Goal: Information Seeking & Learning: Learn about a topic

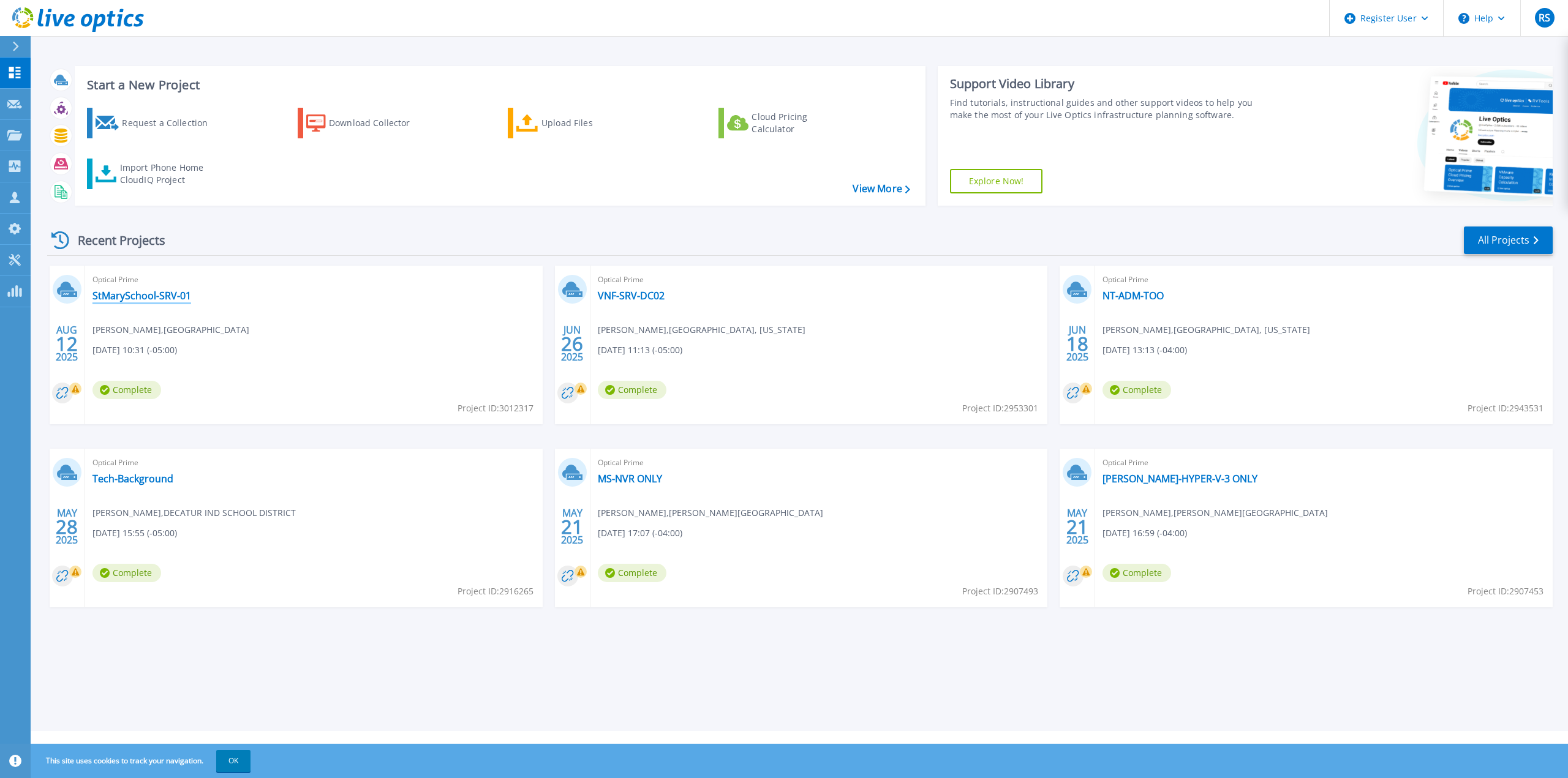
click at [171, 301] on link "StMarySchool-SRV-01" at bounding box center [142, 295] width 98 height 12
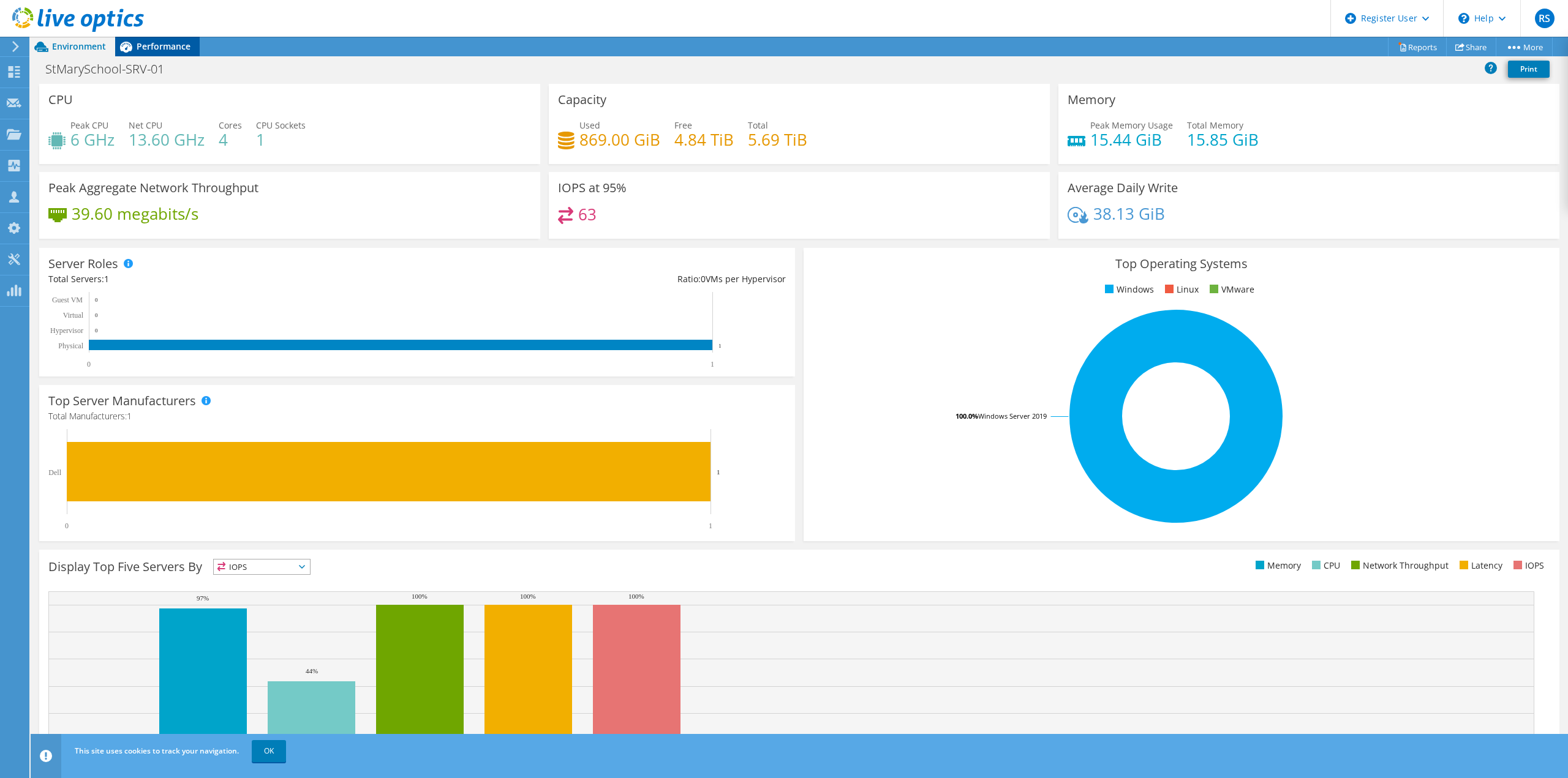
click at [143, 49] on span "Performance" at bounding box center [163, 46] width 53 height 11
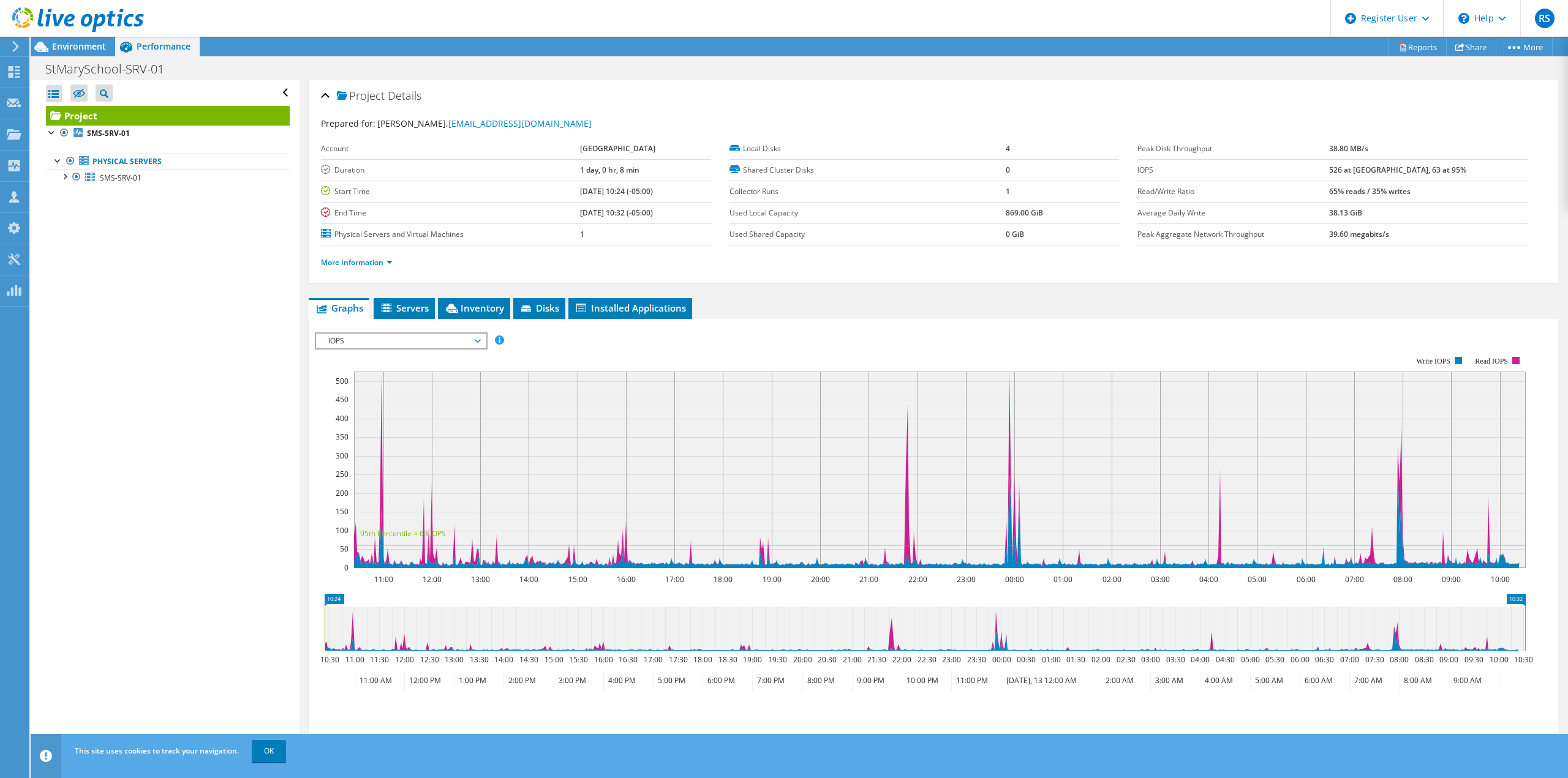
click at [363, 339] on span "IOPS" at bounding box center [401, 341] width 158 height 15
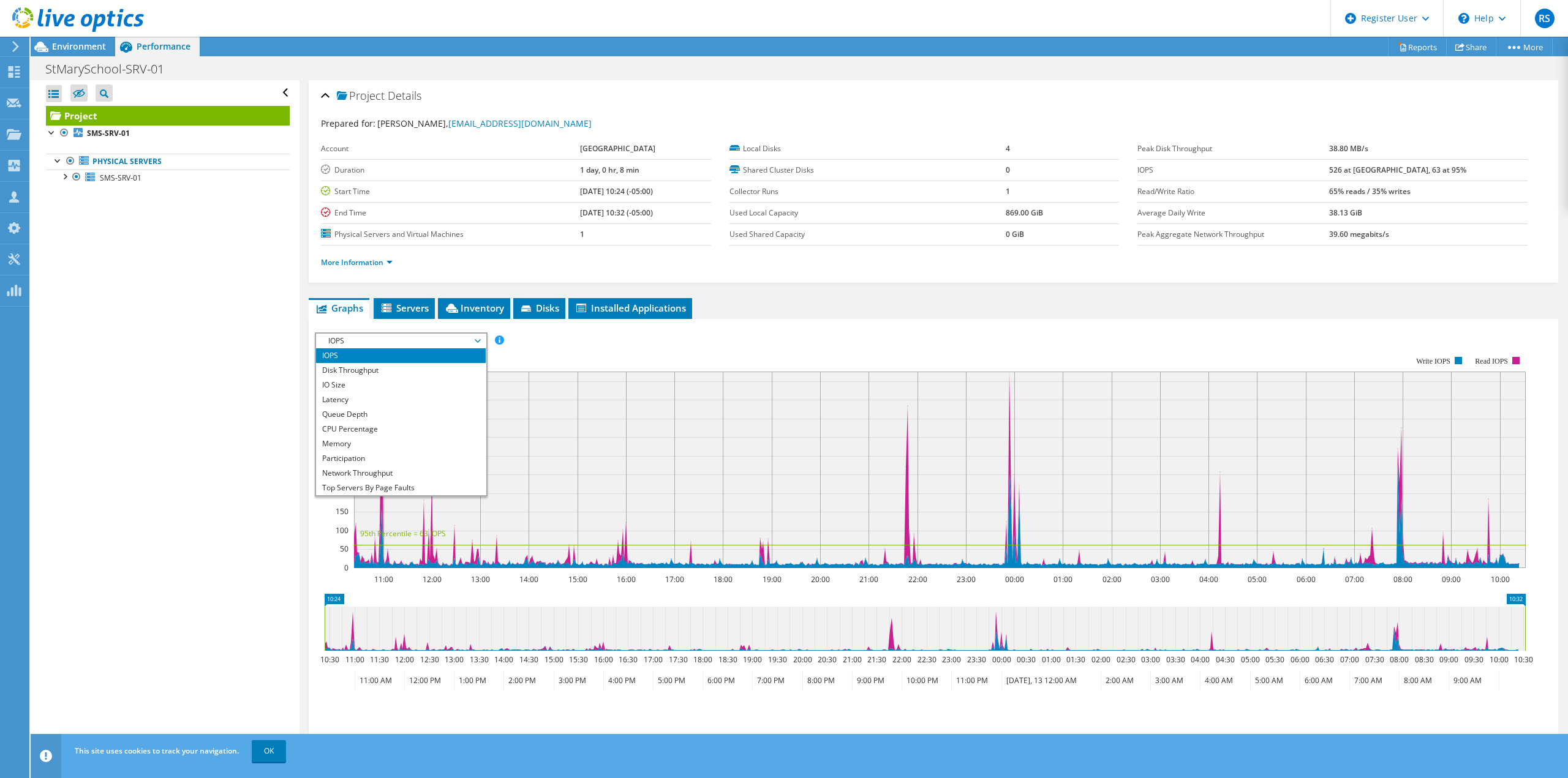
click at [1409, 428] on rect at bounding box center [941, 470] width 1172 height 197
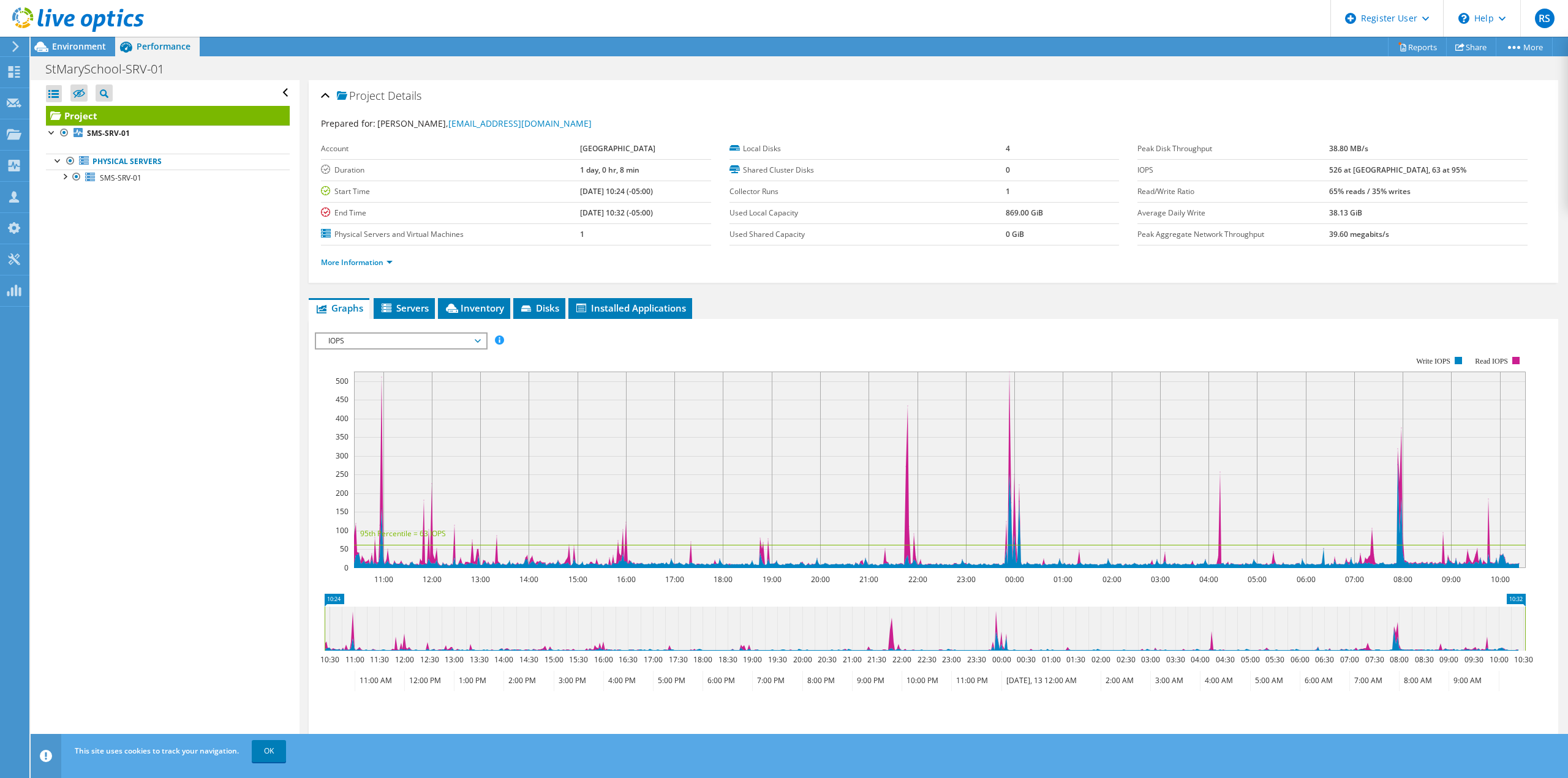
drag, startPoint x: 378, startPoint y: 389, endPoint x: 387, endPoint y: 390, distance: 9.1
click at [383, 389] on rect at bounding box center [941, 470] width 1172 height 197
click at [383, 390] on rect at bounding box center [941, 470] width 1172 height 197
click at [426, 337] on span "IOPS" at bounding box center [401, 341] width 158 height 15
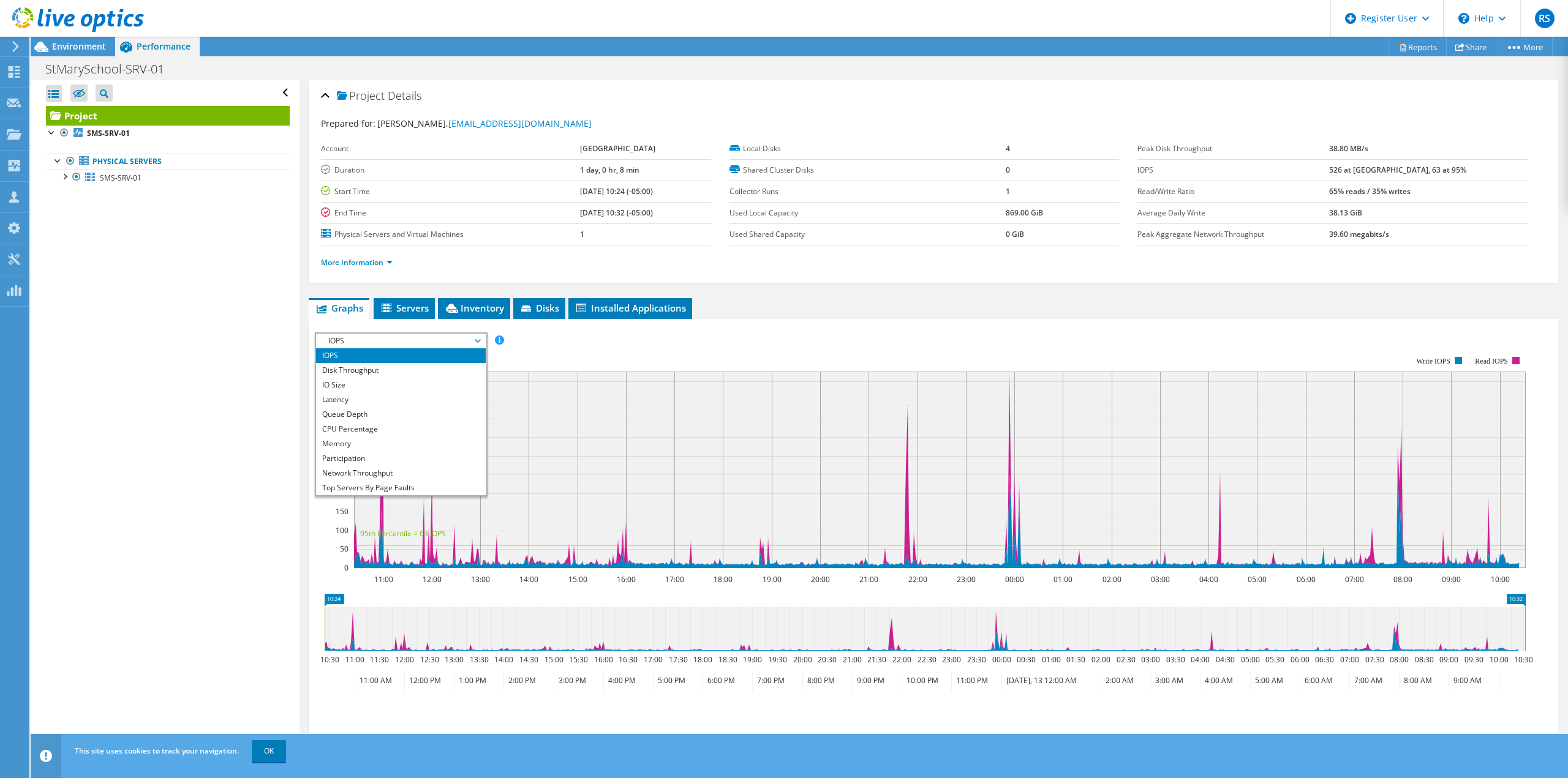
click at [713, 366] on rect at bounding box center [920, 462] width 1211 height 245
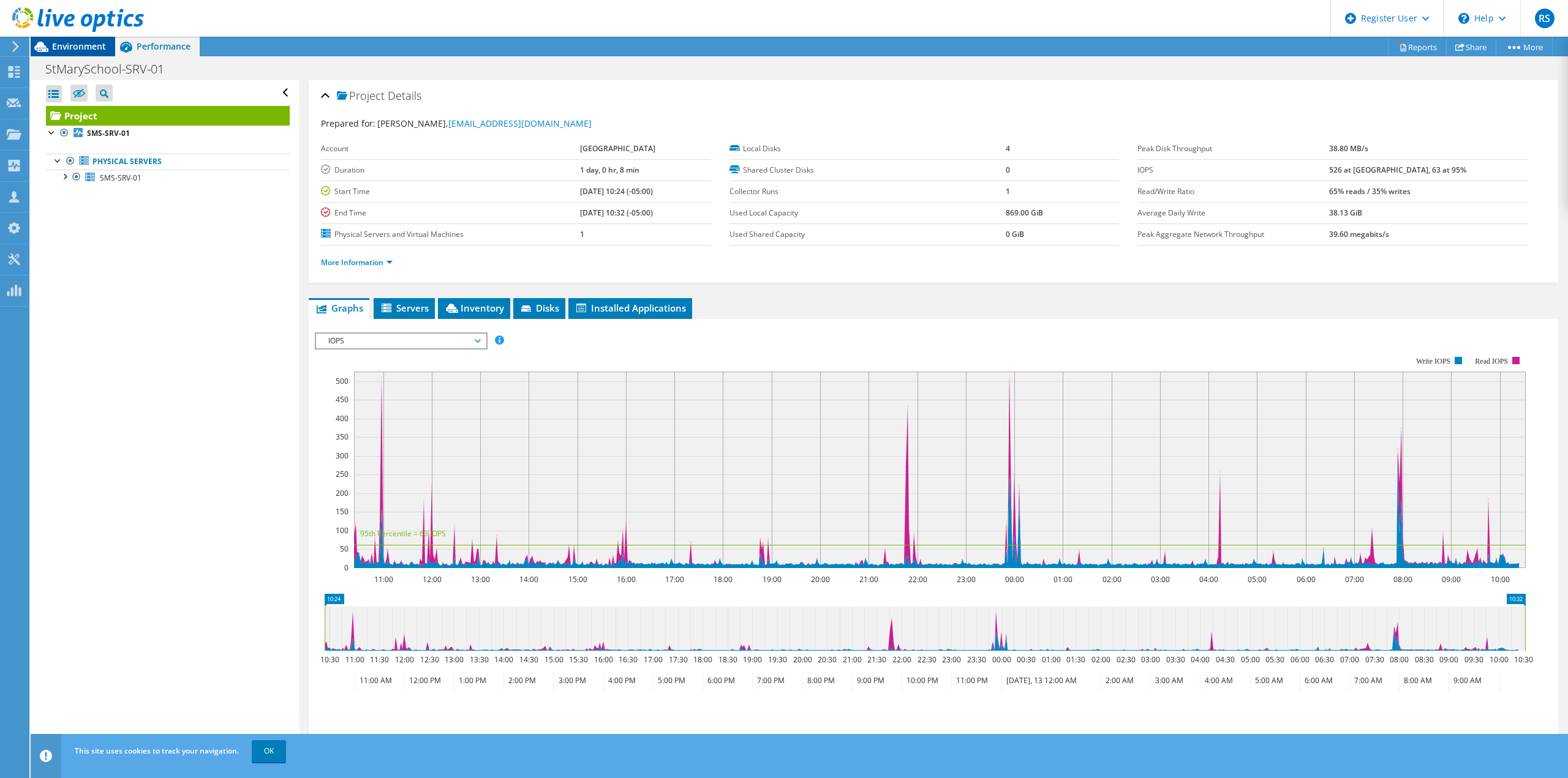
click at [79, 45] on span "Environment" at bounding box center [79, 46] width 53 height 11
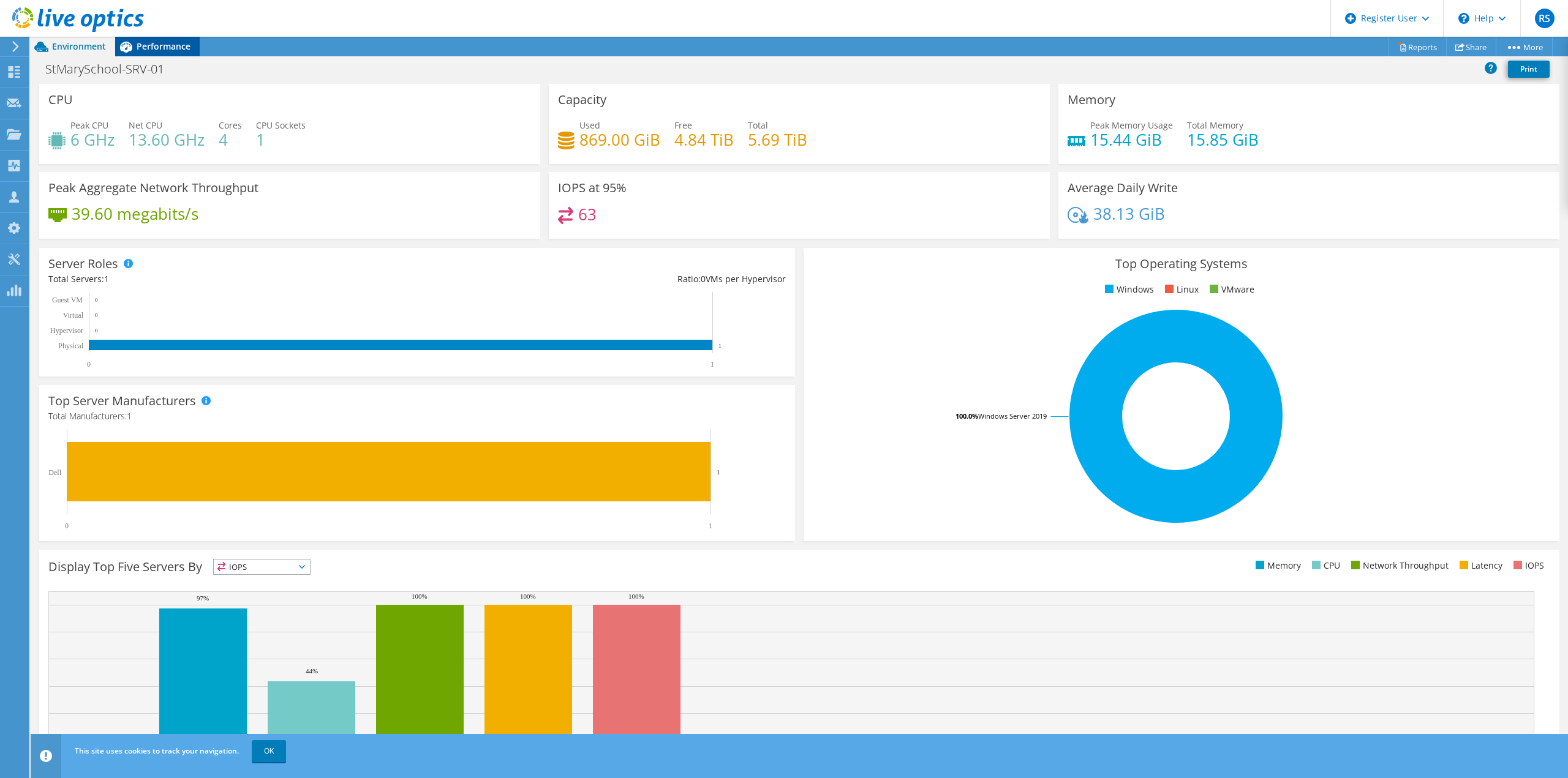
click at [154, 51] on span "Performance" at bounding box center [163, 46] width 53 height 11
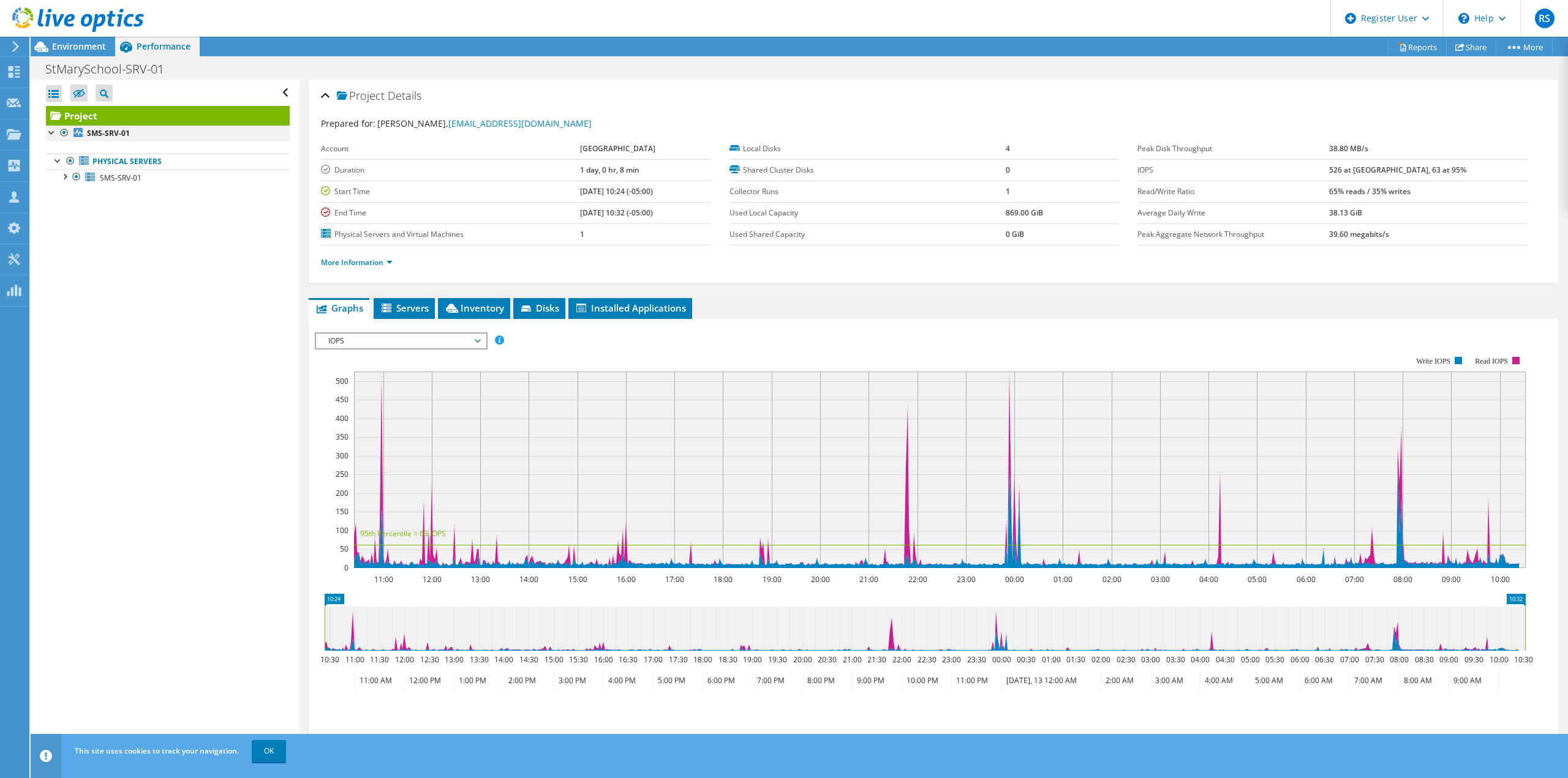
click at [53, 130] on div at bounding box center [52, 131] width 12 height 12
click at [52, 130] on div at bounding box center [52, 131] width 12 height 12
click at [113, 134] on b "SMS-SRV-01" at bounding box center [109, 133] width 43 height 10
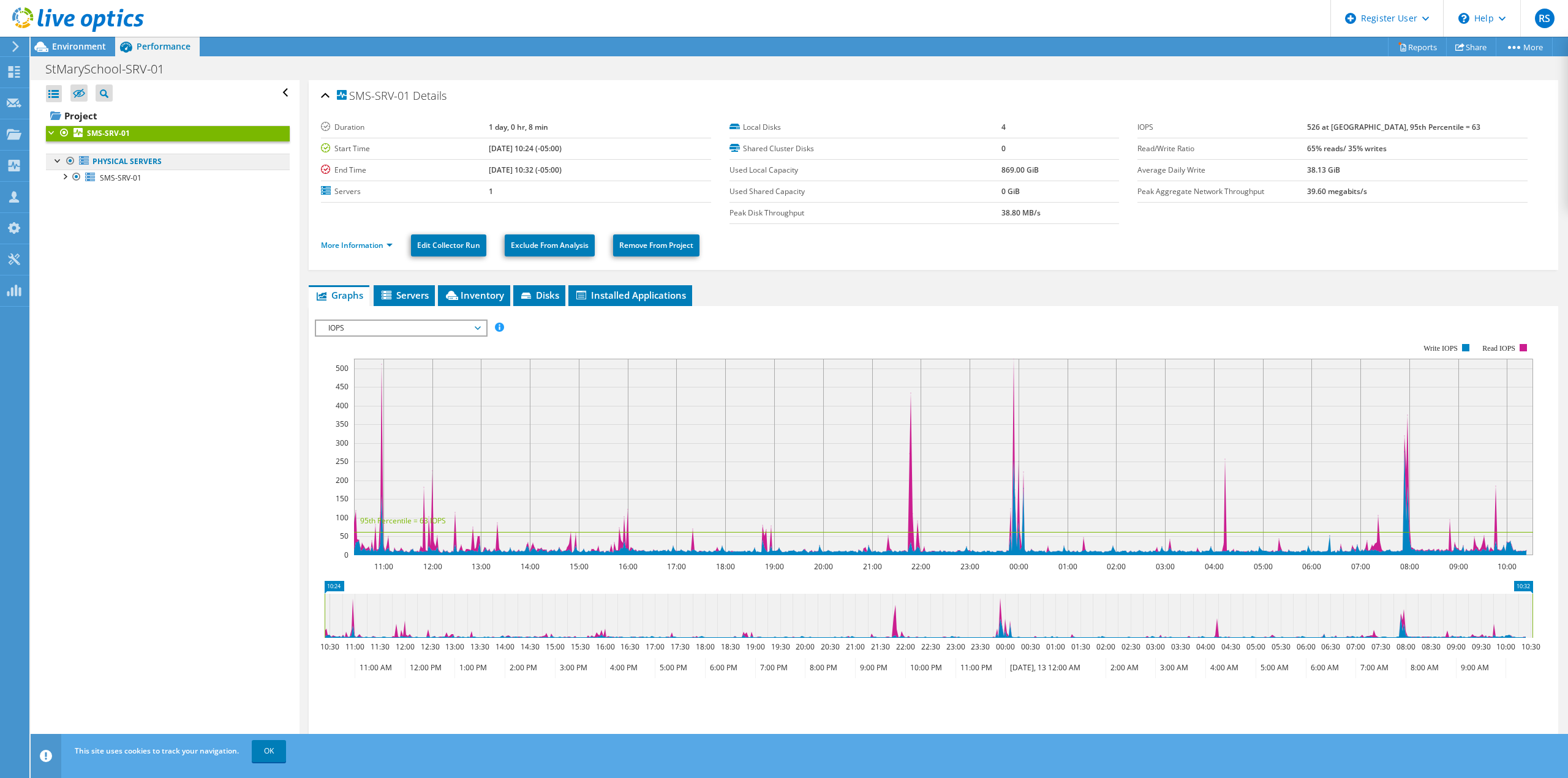
click at [121, 160] on link "Physical Servers" at bounding box center [168, 161] width 244 height 16
click at [83, 161] on icon at bounding box center [83, 160] width 9 height 8
click at [107, 175] on span "SMS-SRV-01" at bounding box center [120, 177] width 41 height 10
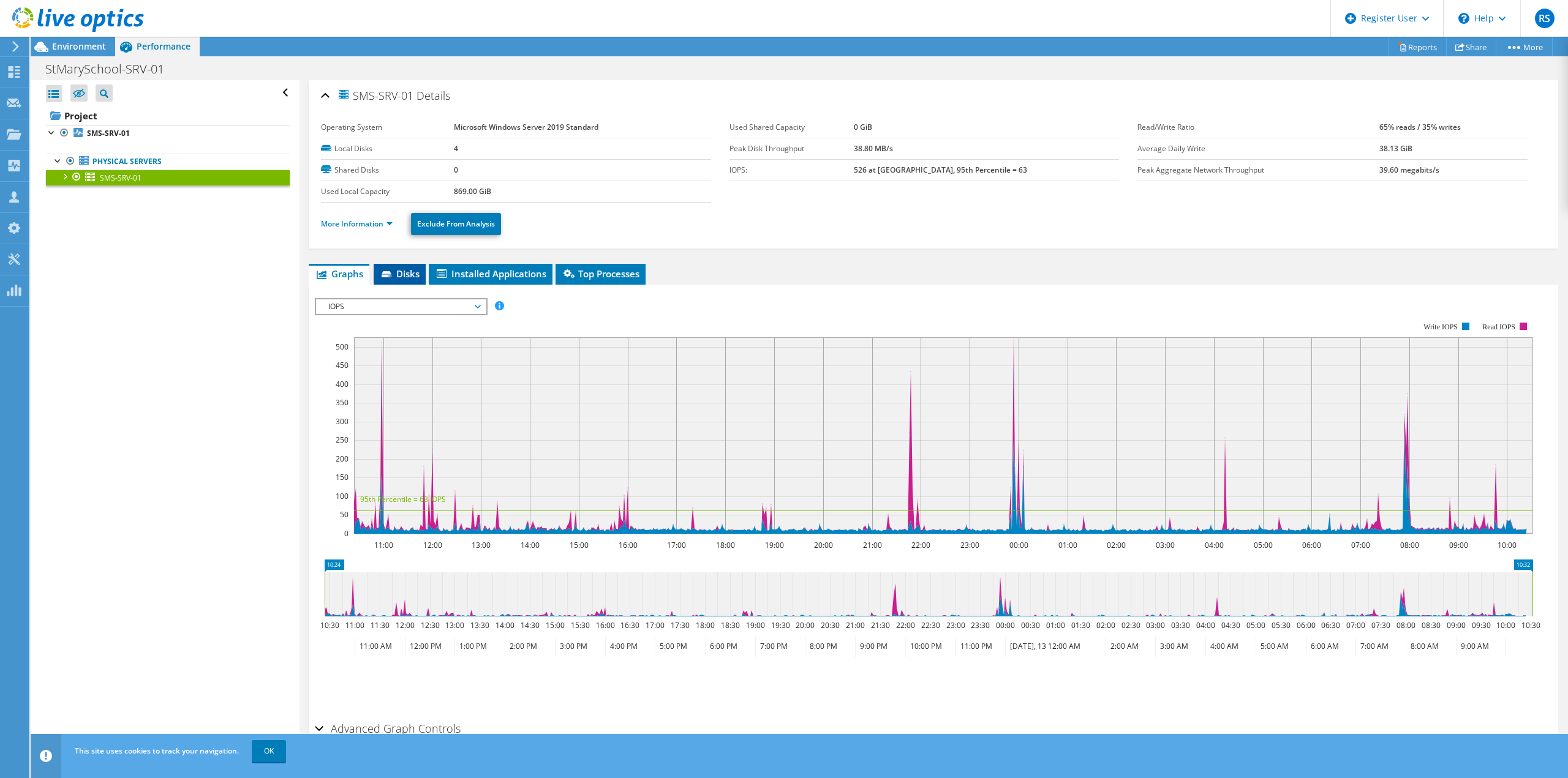
click at [393, 268] on span "Disks" at bounding box center [400, 273] width 39 height 12
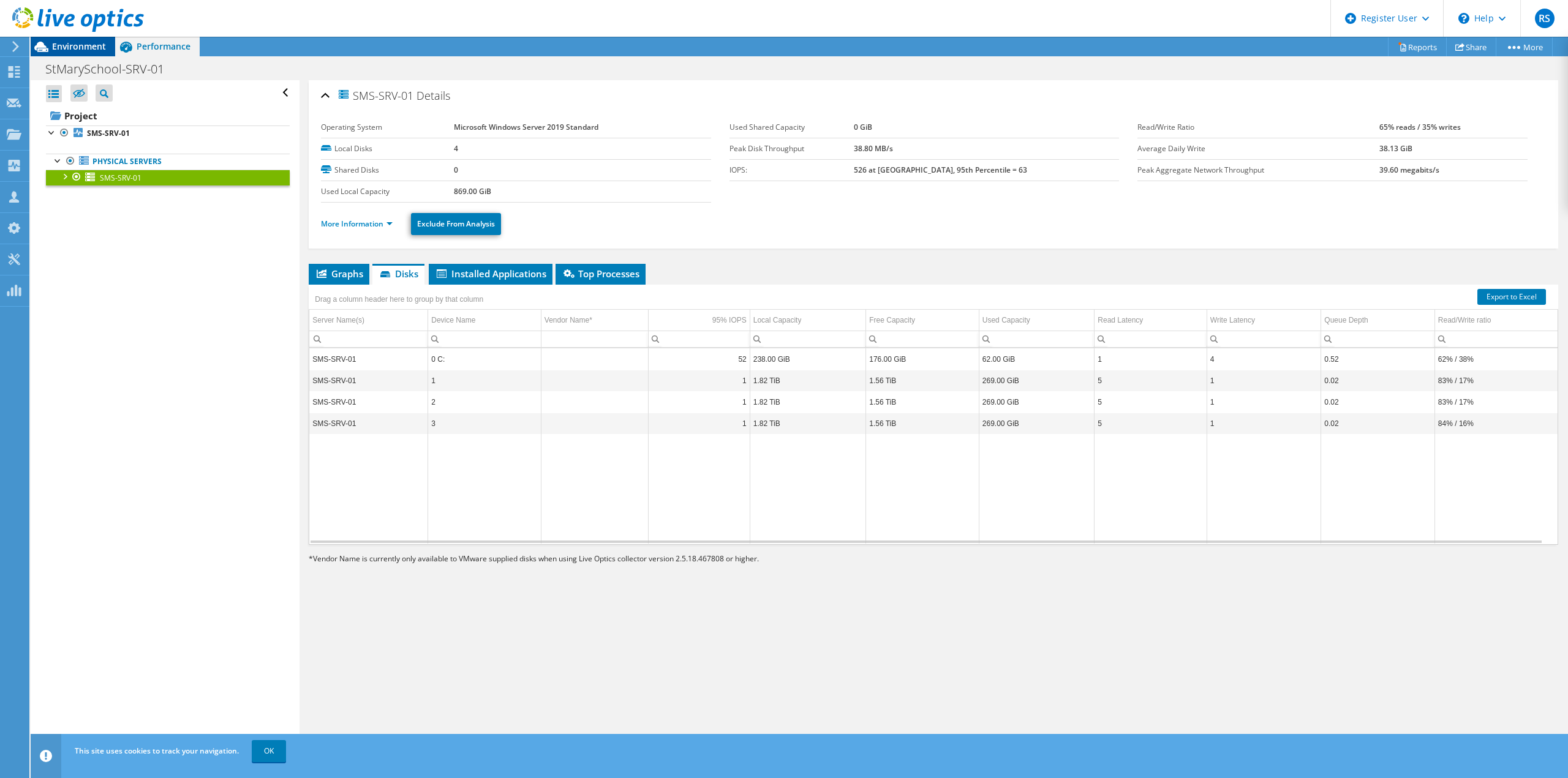
click at [53, 45] on span "Environment" at bounding box center [79, 46] width 53 height 11
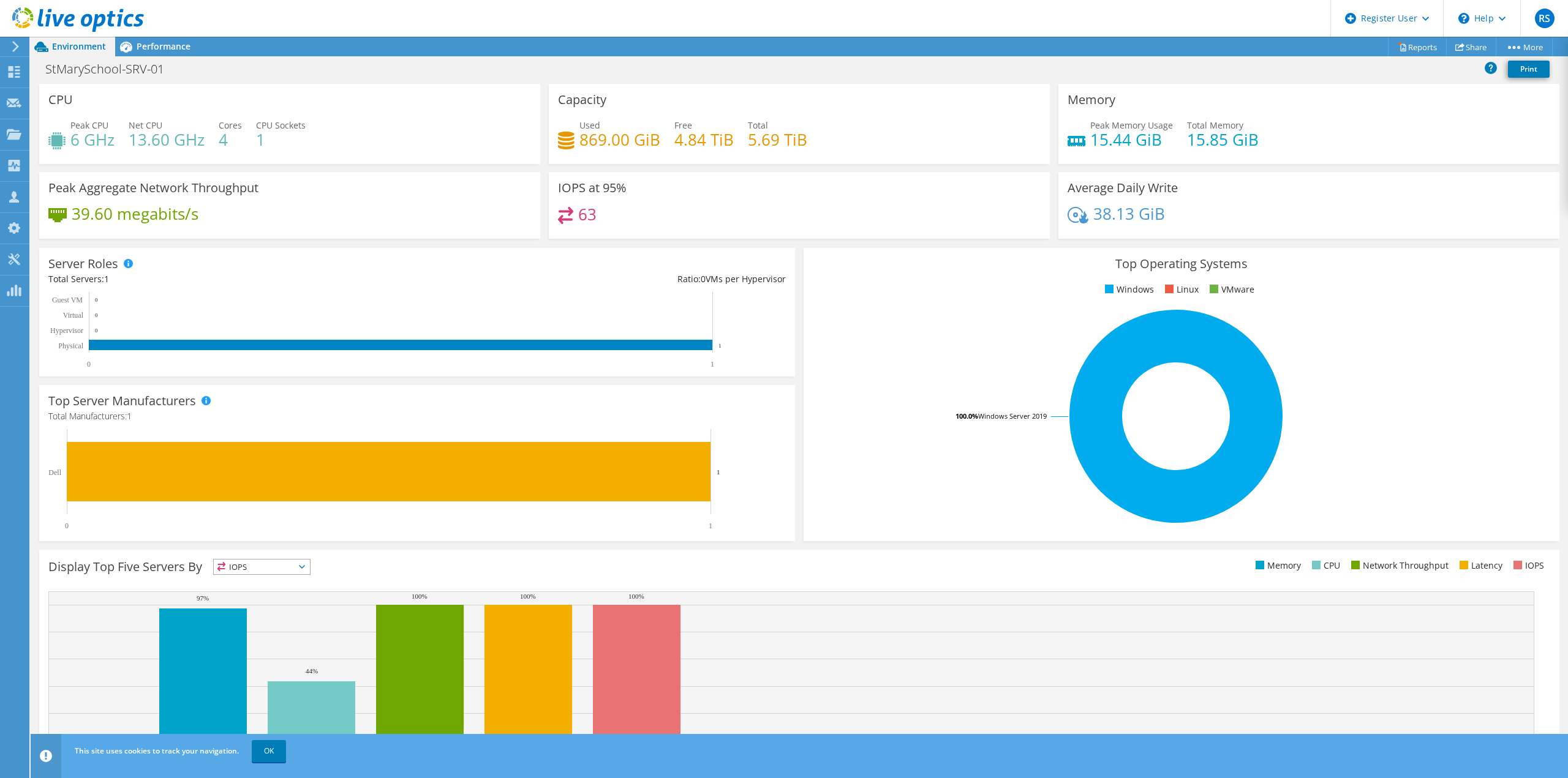
click at [123, 217] on h4 "39.60 megabits/s" at bounding box center [134, 214] width 127 height 13
